Goal: Task Accomplishment & Management: Complete application form

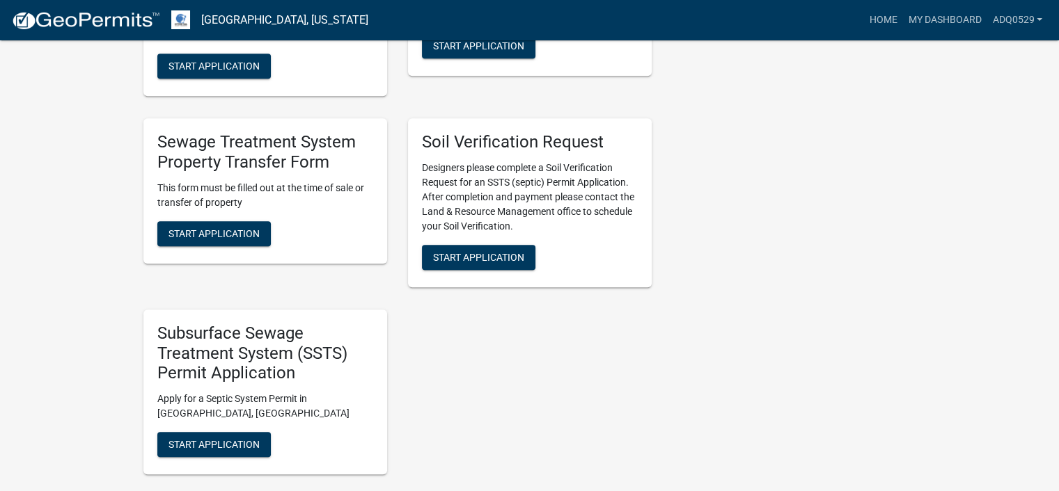
scroll to position [766, 0]
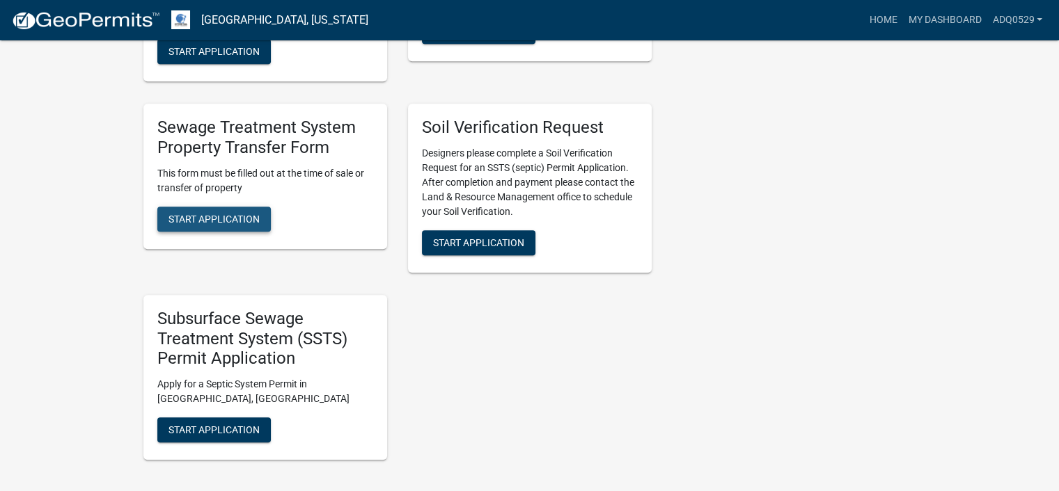
click at [219, 213] on span "Start Application" at bounding box center [213, 218] width 91 height 11
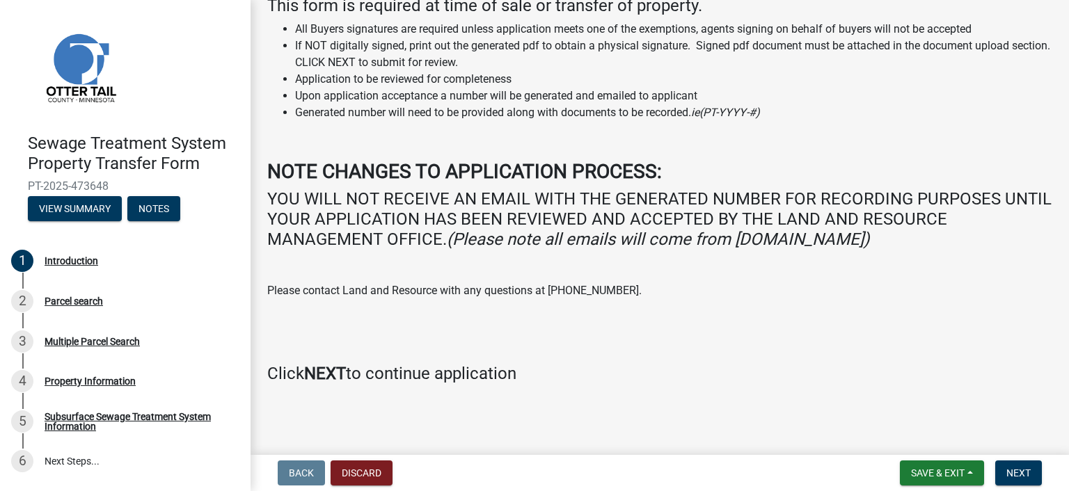
scroll to position [111, 0]
click at [1037, 471] on button "Next" at bounding box center [1018, 473] width 47 height 25
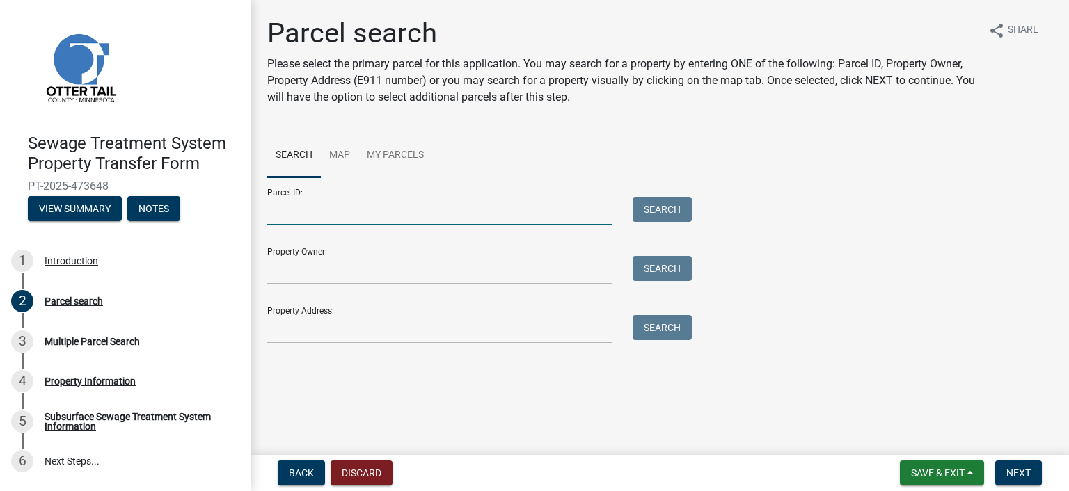
click at [276, 203] on input "Parcel ID:" at bounding box center [439, 211] width 345 height 29
paste input "71.002.50.0071.004"
type input "71.002.50.0071.004"
click at [654, 203] on button "Search" at bounding box center [662, 209] width 59 height 25
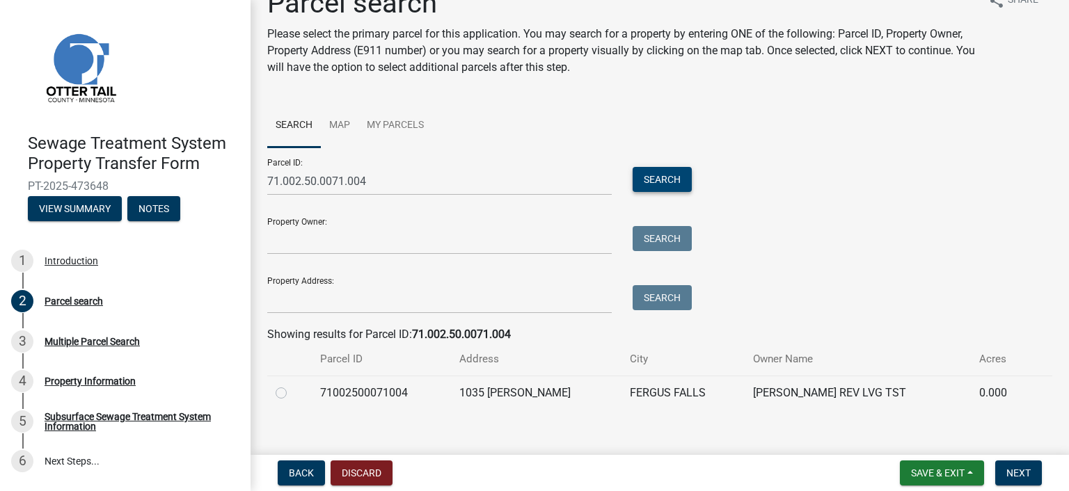
scroll to position [45, 0]
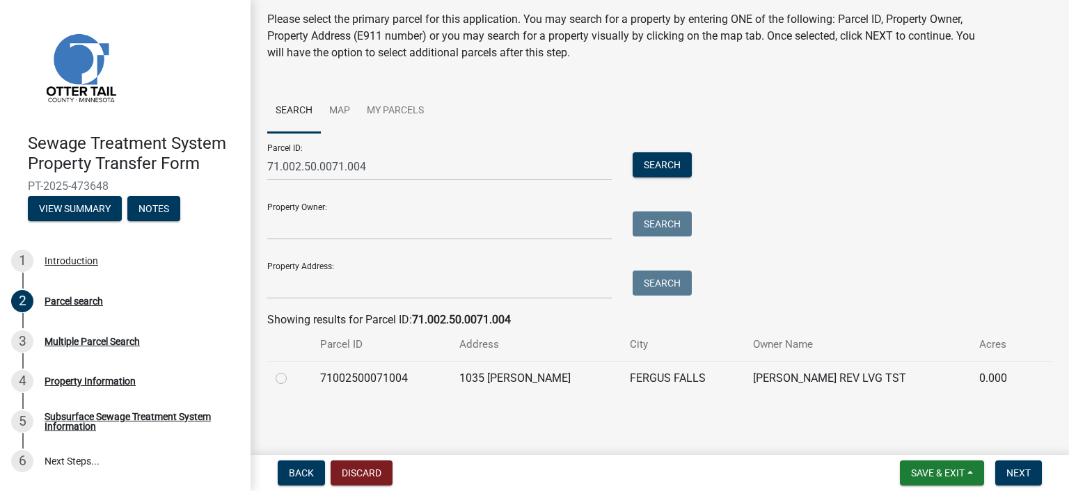
click at [292, 370] on label at bounding box center [292, 370] width 0 height 0
click at [292, 379] on input "radio" at bounding box center [296, 374] width 9 height 9
radio input "true"
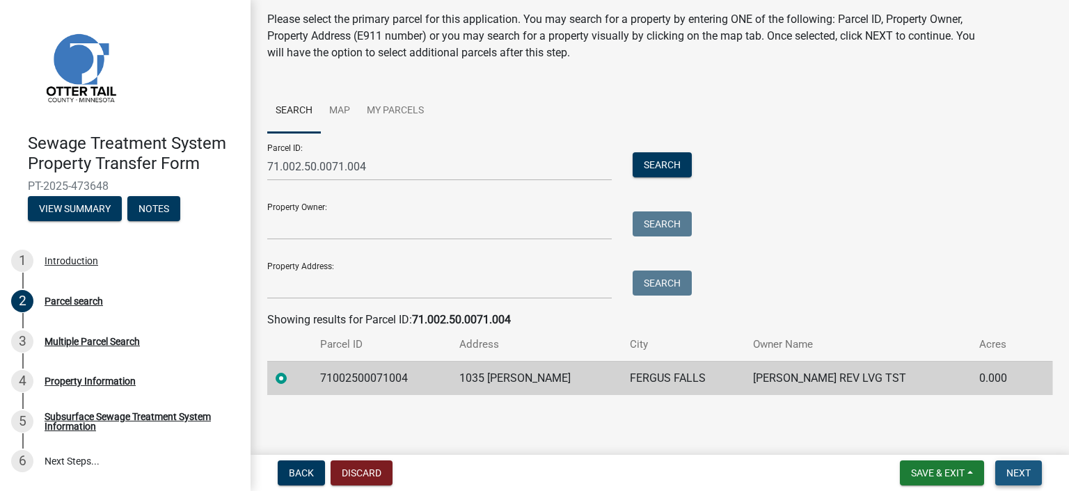
click at [1025, 466] on button "Next" at bounding box center [1018, 473] width 47 height 25
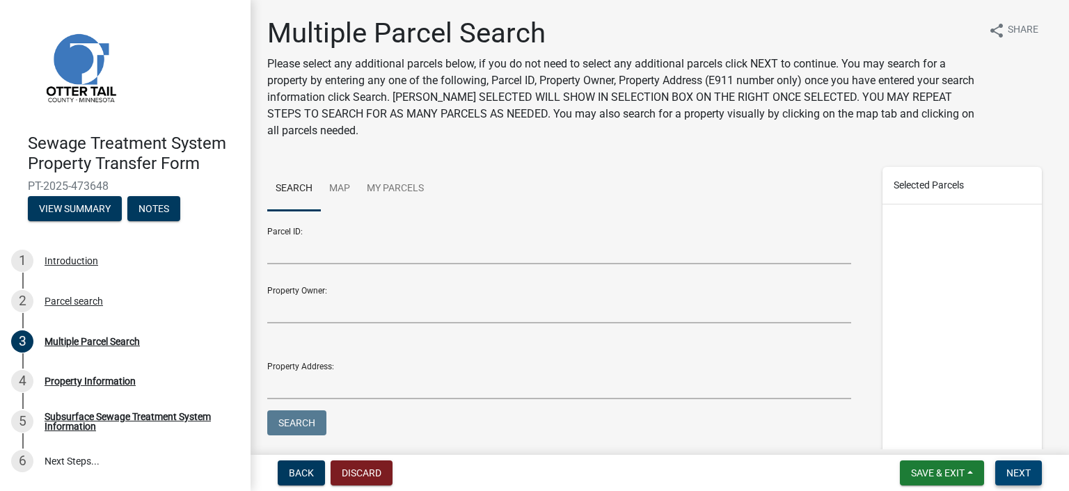
click at [1027, 464] on button "Next" at bounding box center [1018, 473] width 47 height 25
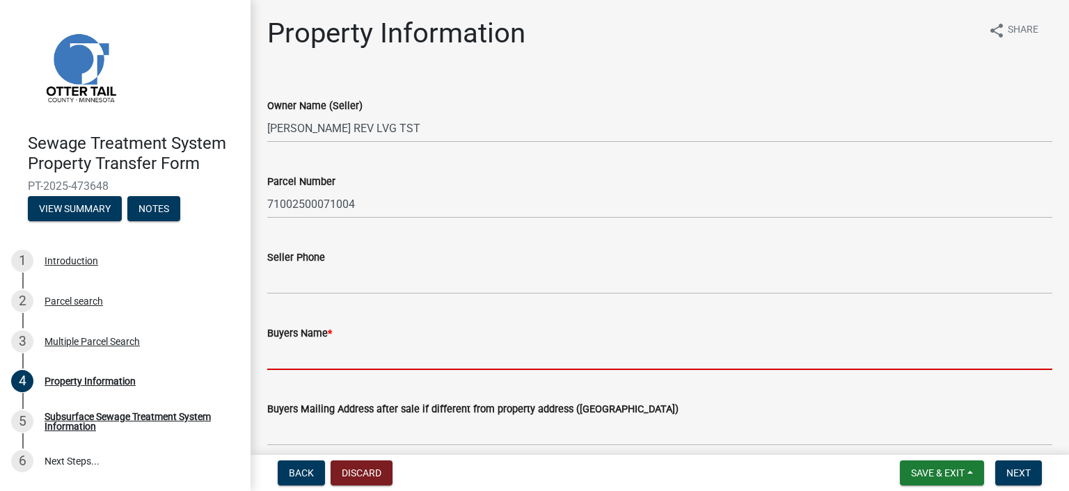
click at [418, 342] on input "Buyers Name *" at bounding box center [659, 356] width 785 height 29
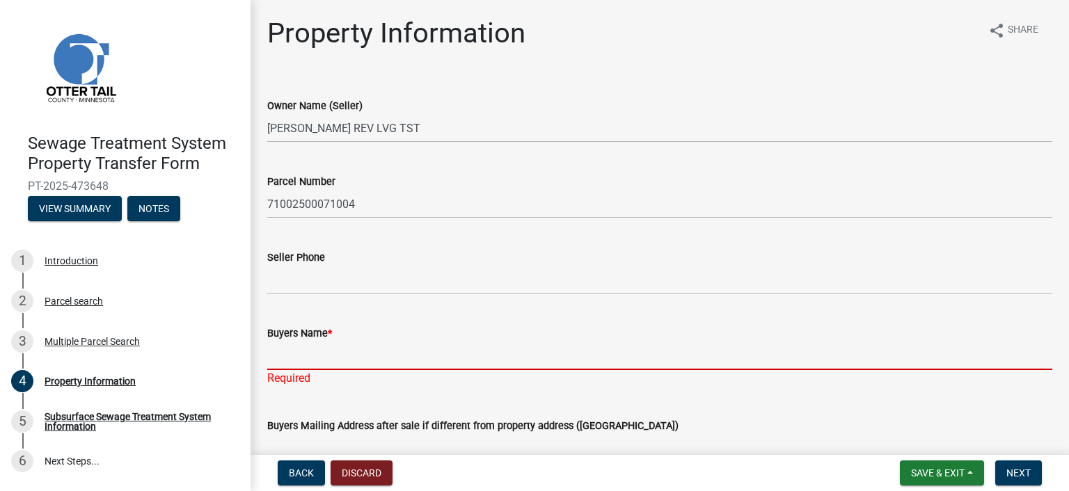
drag, startPoint x: 303, startPoint y: 357, endPoint x: 313, endPoint y: 354, distance: 9.7
click at [303, 357] on input "Buyers Name *" at bounding box center [659, 356] width 785 height 29
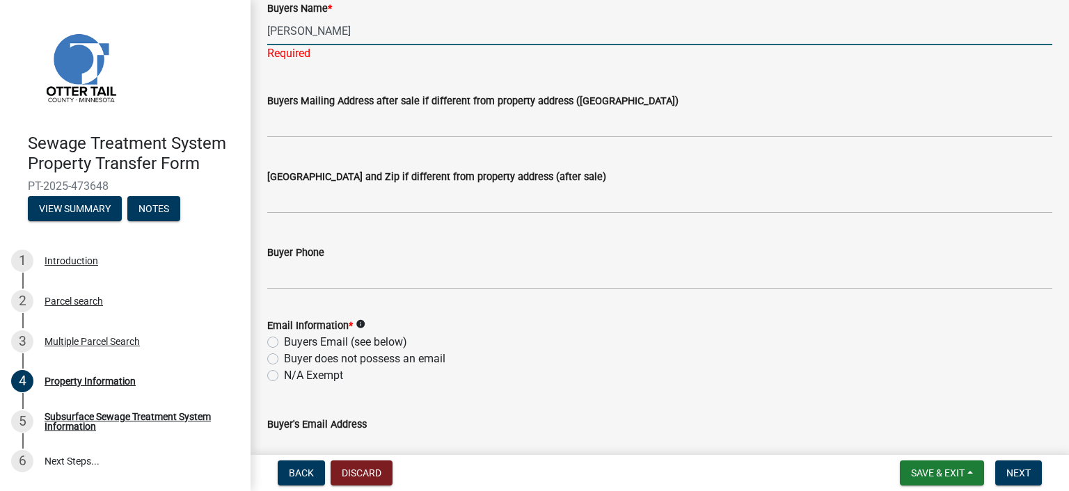
scroll to position [348, 0]
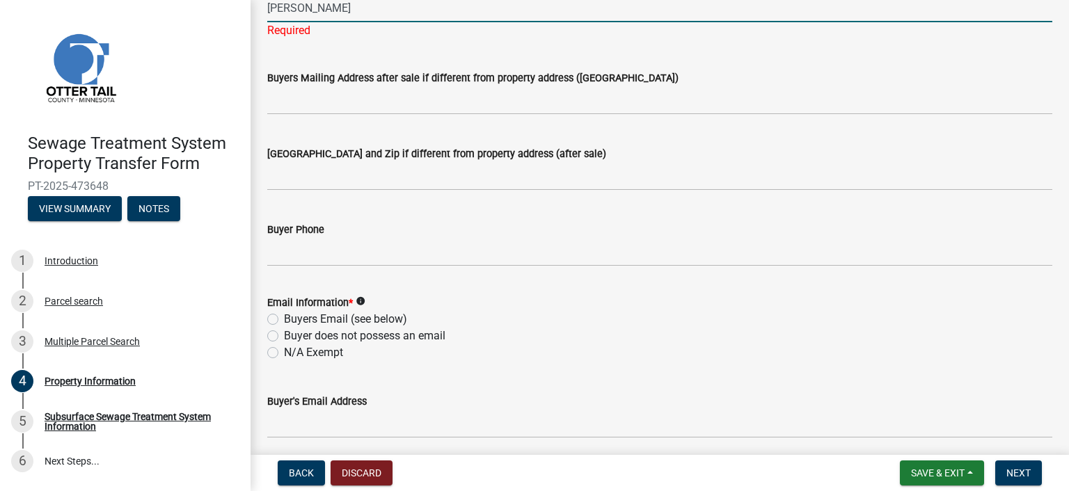
type input "[PERSON_NAME]"
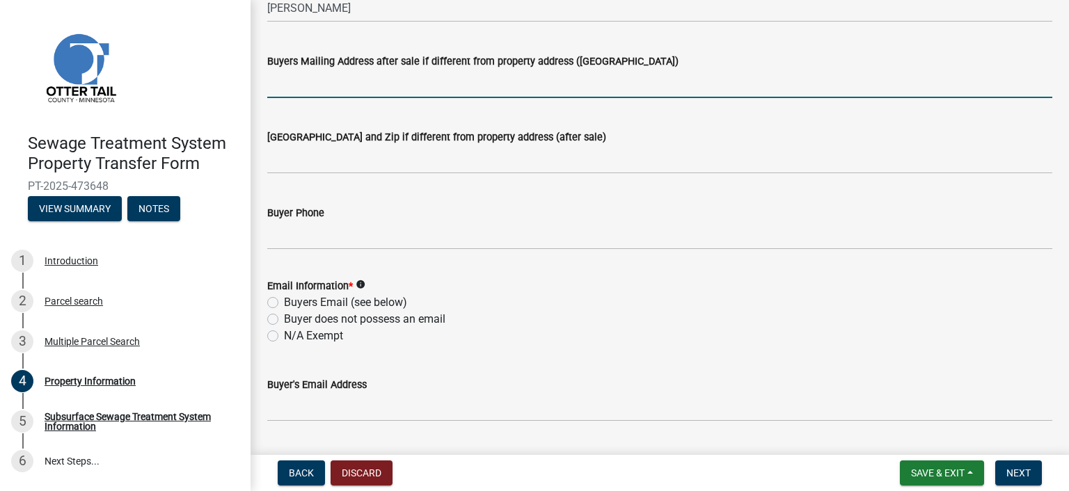
click at [284, 336] on label "N/A Exempt" at bounding box center [313, 336] width 59 height 17
click at [284, 336] on input "N/A Exempt" at bounding box center [288, 332] width 9 height 9
radio input "true"
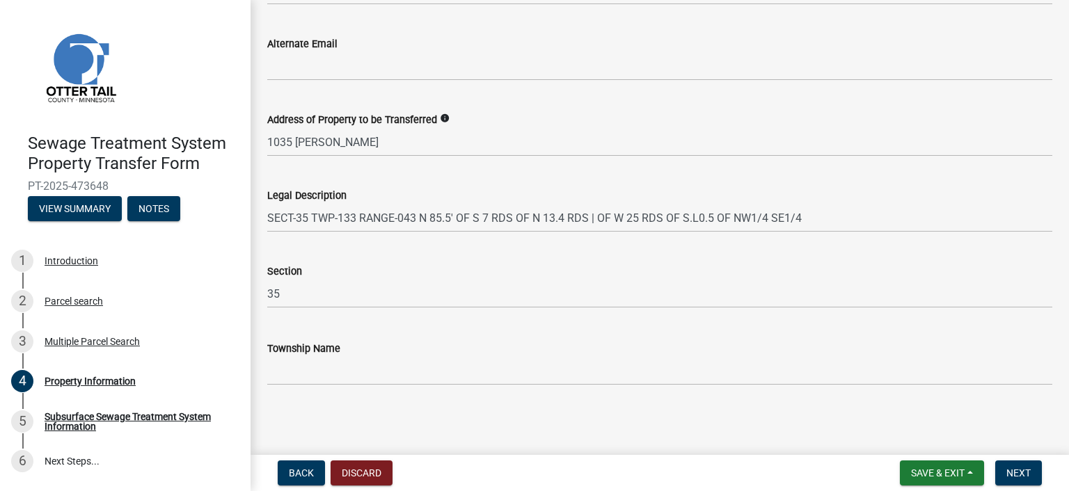
scroll to position [766, 0]
click at [1023, 477] on span "Next" at bounding box center [1018, 473] width 24 height 11
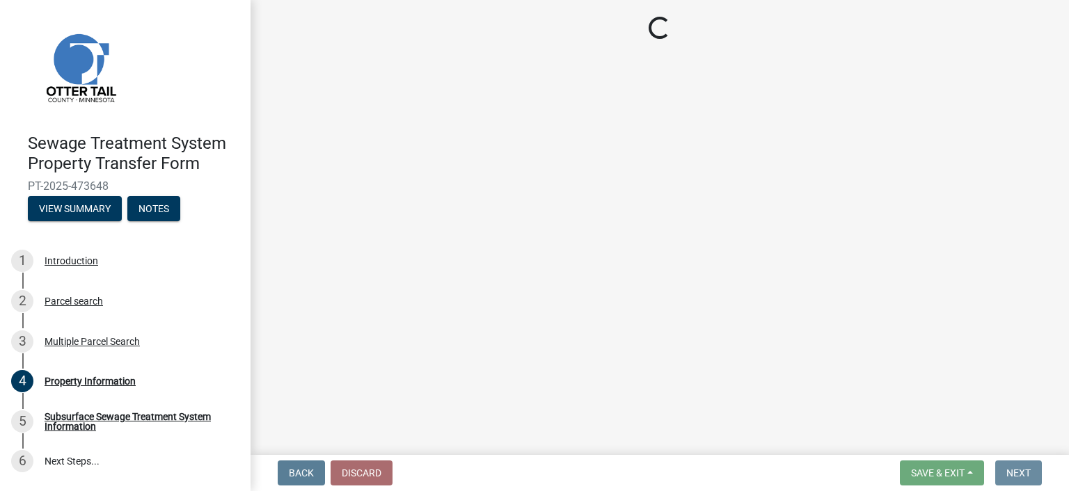
scroll to position [0, 0]
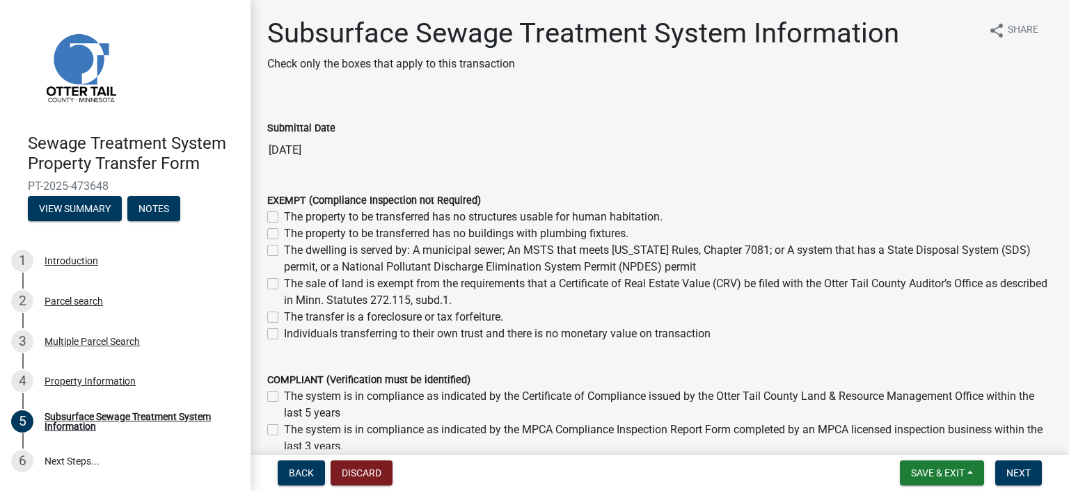
click at [280, 250] on div "The dwelling is served by: A municipal sewer; An MSTS that meets [US_STATE] Rul…" at bounding box center [659, 258] width 785 height 33
click at [284, 250] on label "The dwelling is served by: A municipal sewer; An MSTS that meets [US_STATE] Rul…" at bounding box center [668, 258] width 768 height 33
click at [284, 250] on input "The dwelling is served by: A municipal sewer; An MSTS that meets [US_STATE] Rul…" at bounding box center [288, 246] width 9 height 9
checkbox input "true"
checkbox input "false"
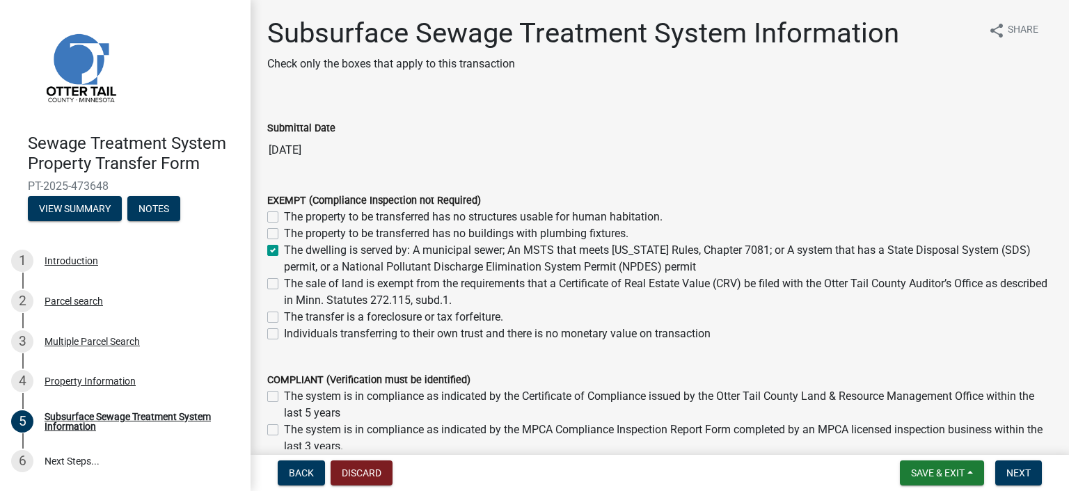
checkbox input "false"
checkbox input "true"
checkbox input "false"
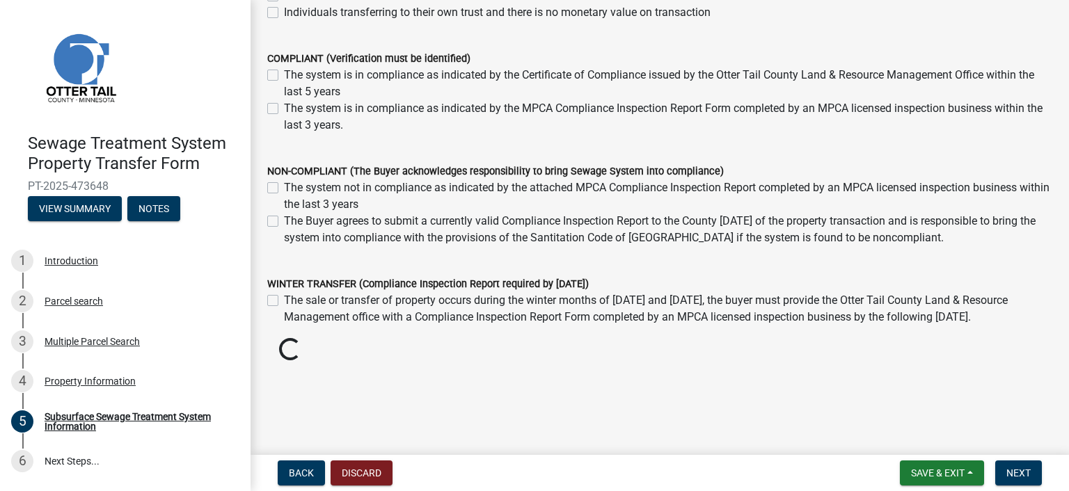
scroll to position [309, 0]
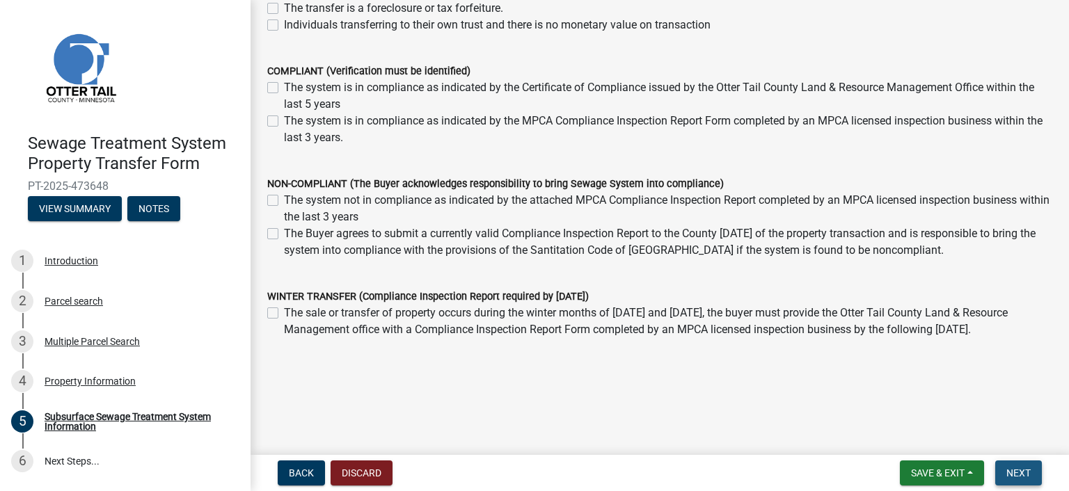
click at [1023, 468] on span "Next" at bounding box center [1018, 473] width 24 height 11
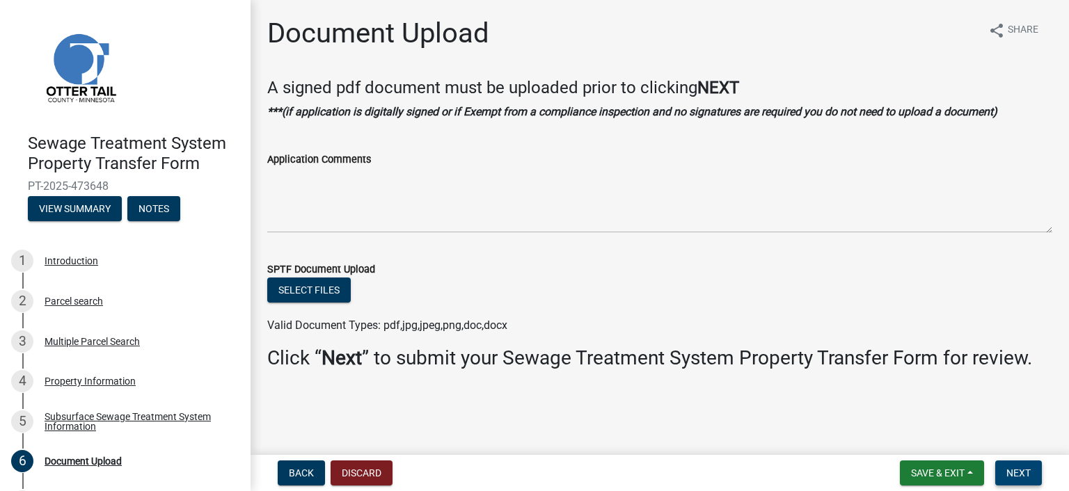
click at [1030, 461] on button "Next" at bounding box center [1018, 473] width 47 height 25
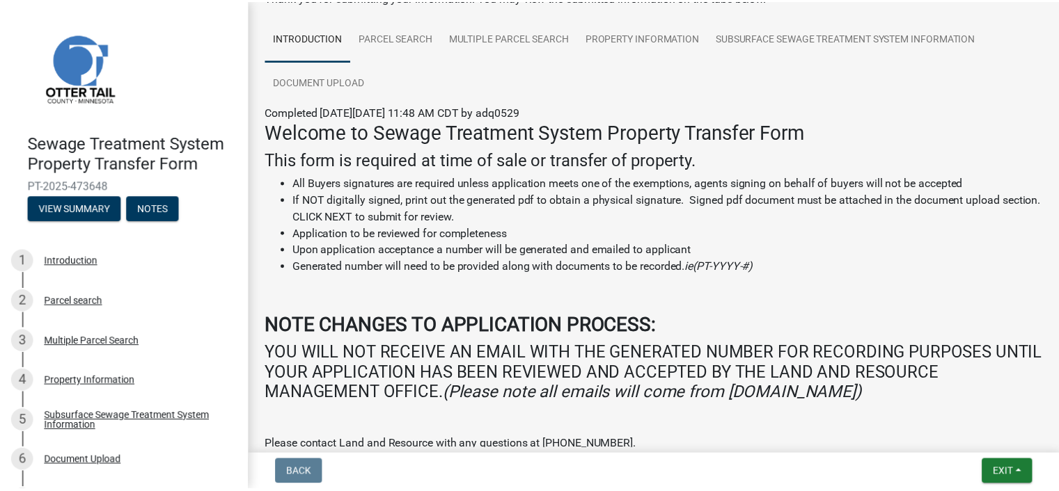
scroll to position [261, 0]
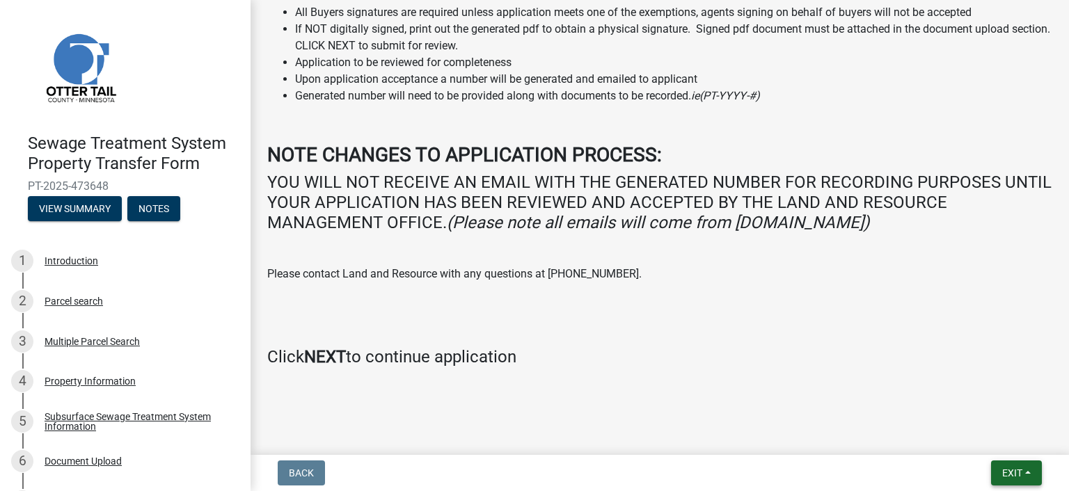
click at [1011, 479] on button "Exit" at bounding box center [1016, 473] width 51 height 25
click at [986, 439] on button "Save & Exit" at bounding box center [986, 436] width 111 height 33
